Goal: Information Seeking & Learning: Learn about a topic

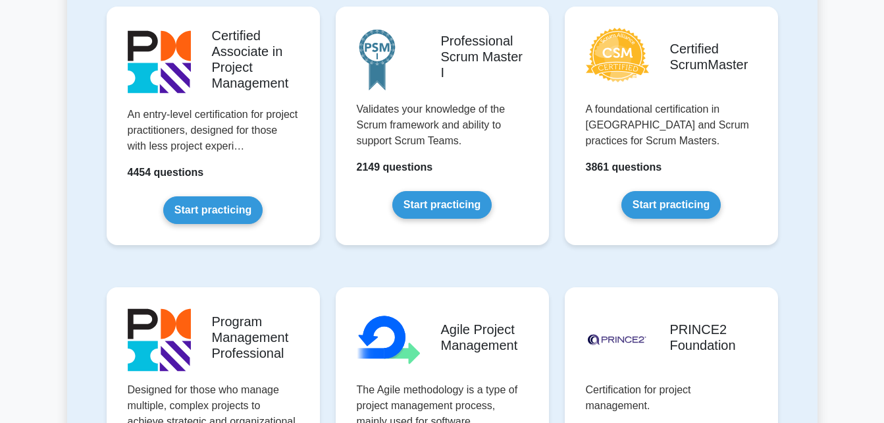
scroll to position [597, 0]
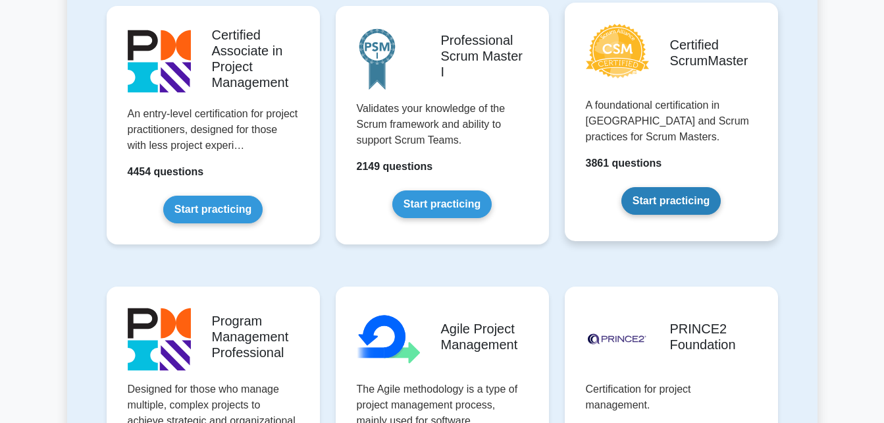
click at [658, 203] on link "Start practicing" at bounding box center [671, 201] width 99 height 28
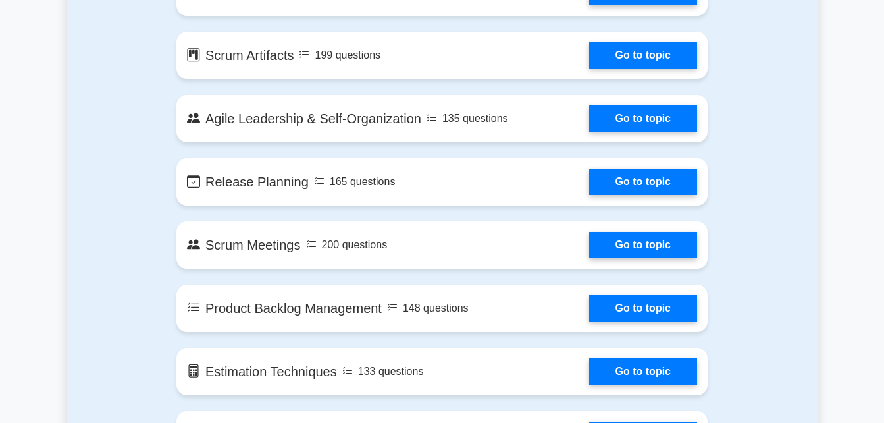
scroll to position [948, 0]
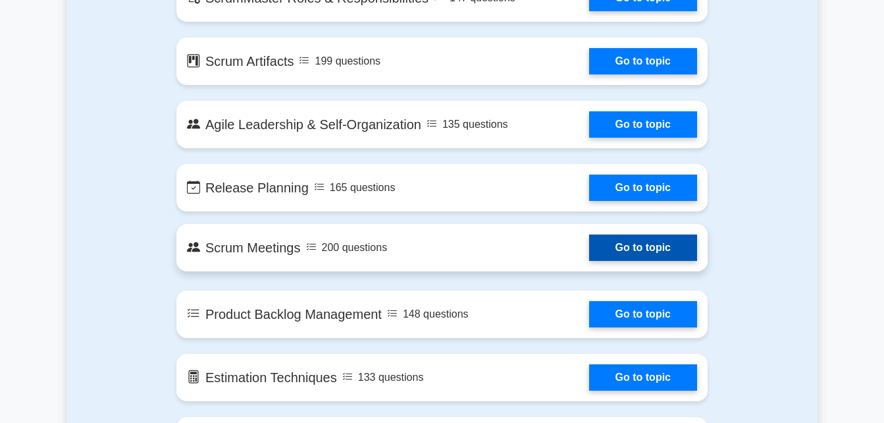
click at [652, 247] on link "Go to topic" at bounding box center [643, 247] width 108 height 26
